Goal: Task Accomplishment & Management: Manage account settings

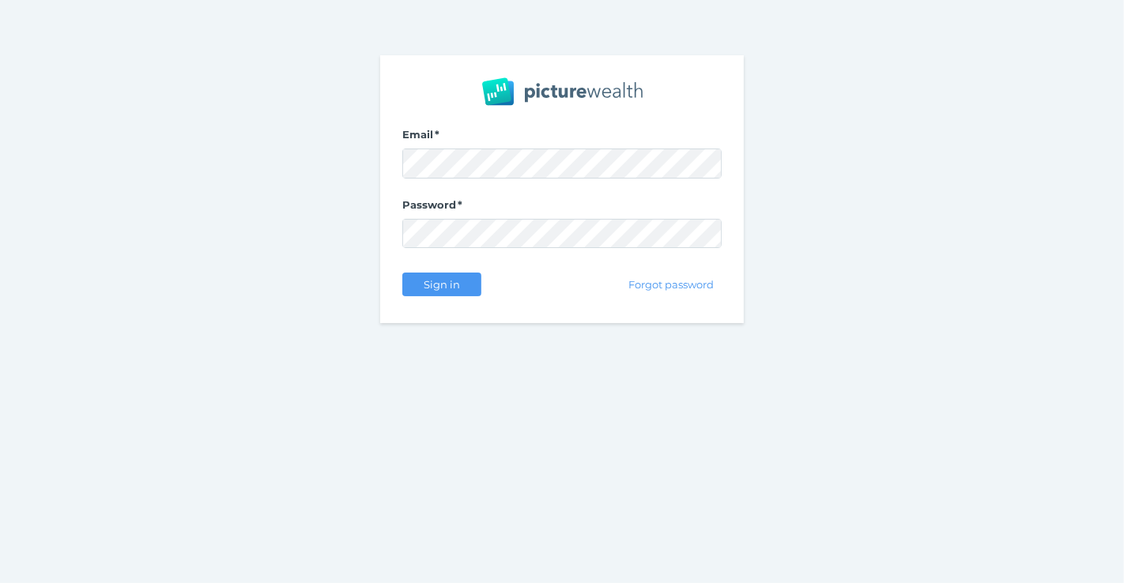
click at [443, 296] on div "Sign in" at bounding box center [441, 284] width 79 height 33
click at [453, 286] on span "Sign in" at bounding box center [442, 284] width 50 height 13
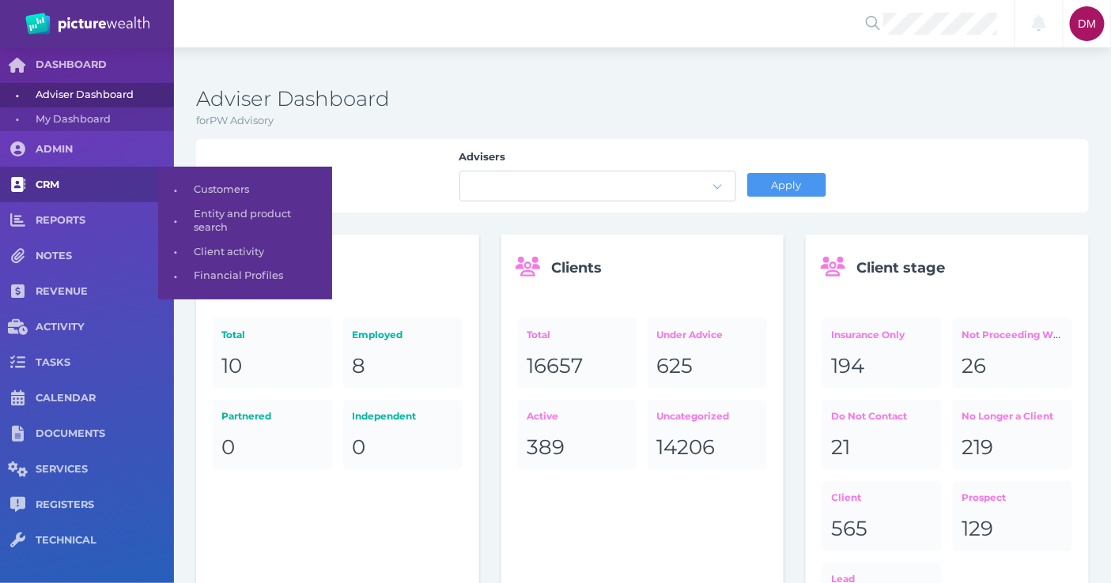
click at [61, 185] on span "CRM" at bounding box center [105, 185] width 138 height 13
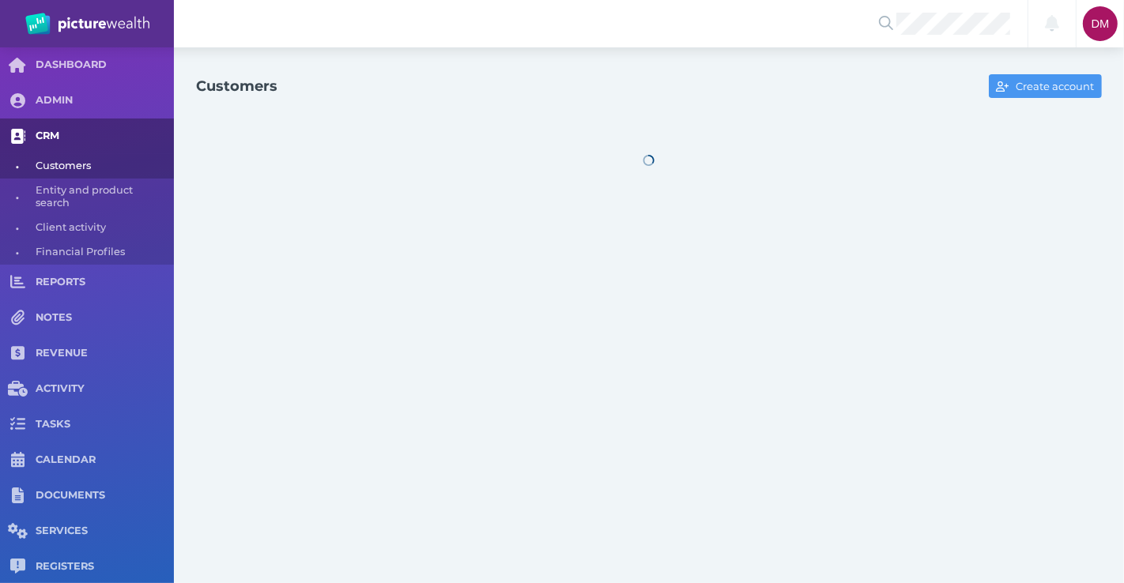
select select "25"
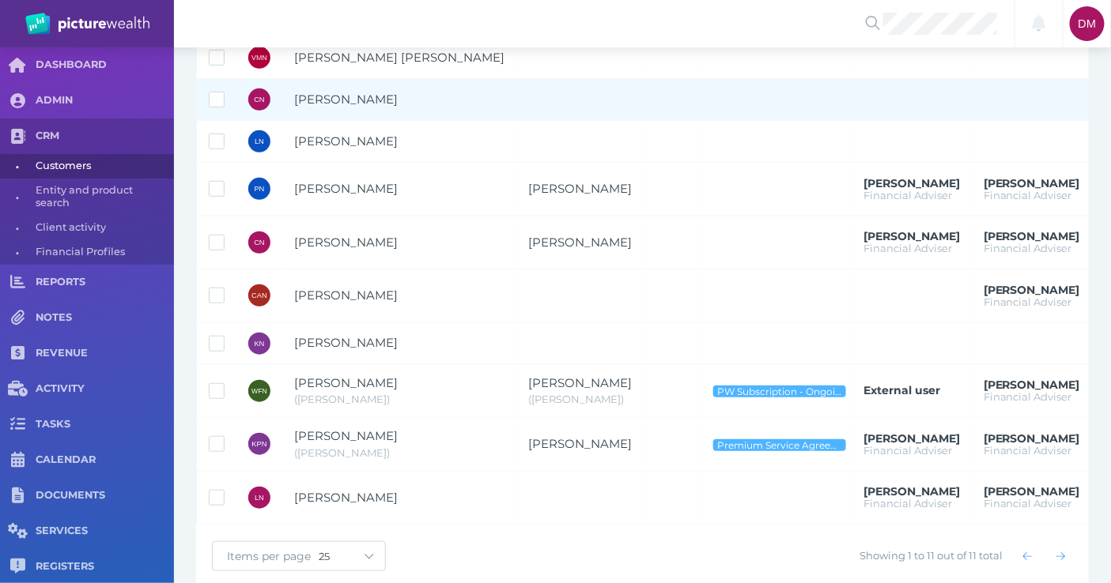
scroll to position [274, 0]
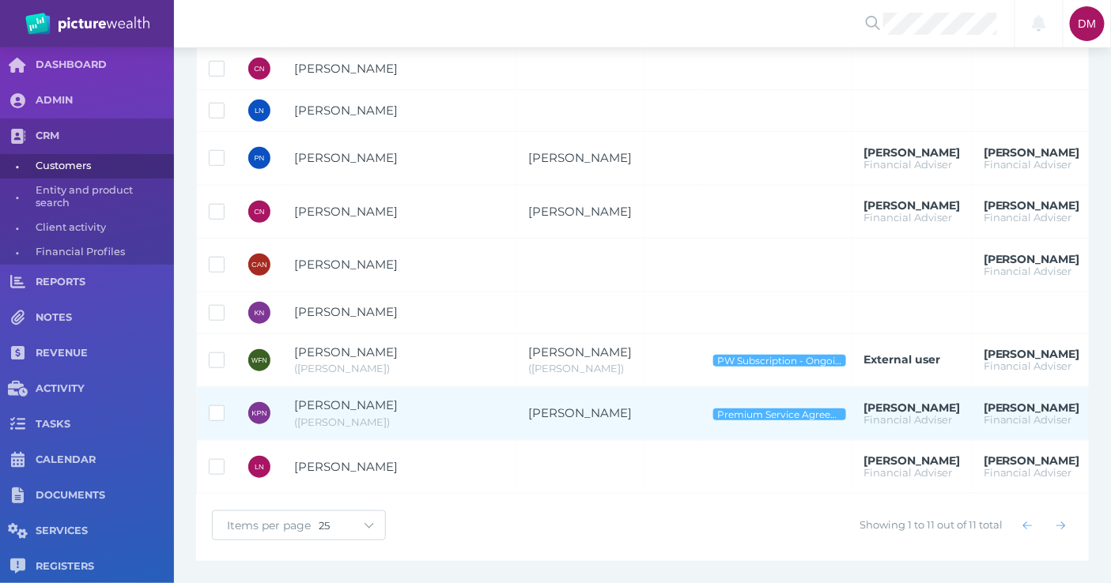
click at [387, 400] on span "[PERSON_NAME]" at bounding box center [399, 406] width 210 height 18
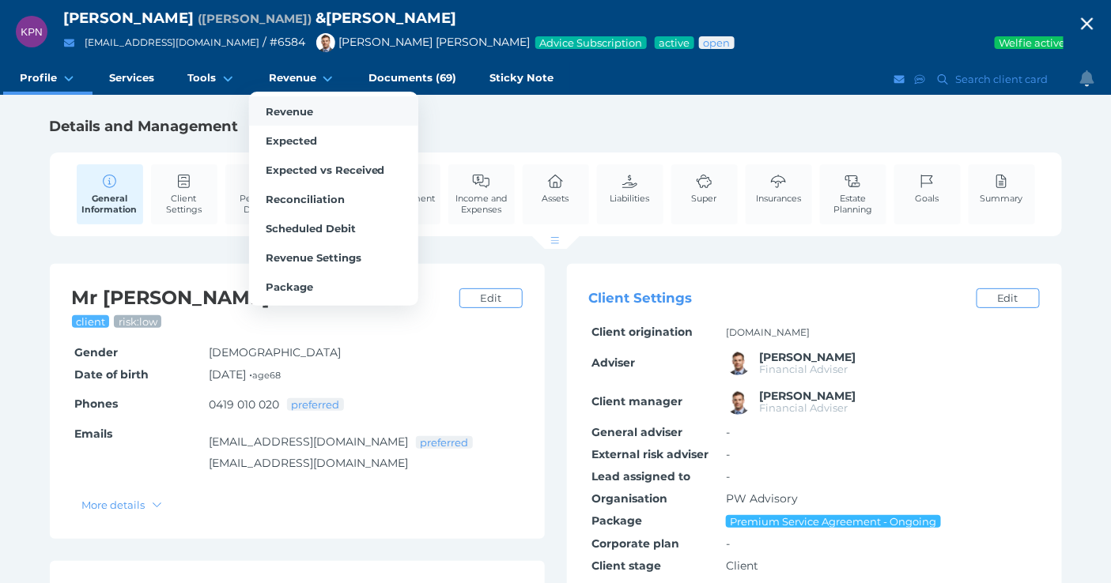
click at [281, 107] on span "Revenue" at bounding box center [289, 111] width 47 height 13
select select "25"
